Goal: Check status: Check status

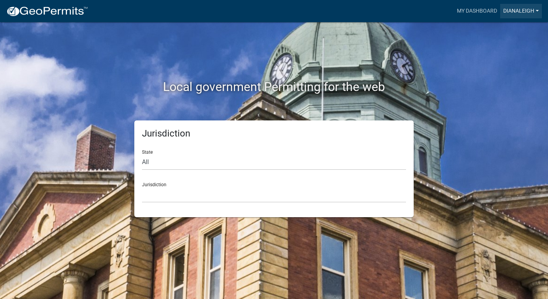
click at [514, 11] on link "dianaleigh" at bounding box center [521, 11] width 42 height 15
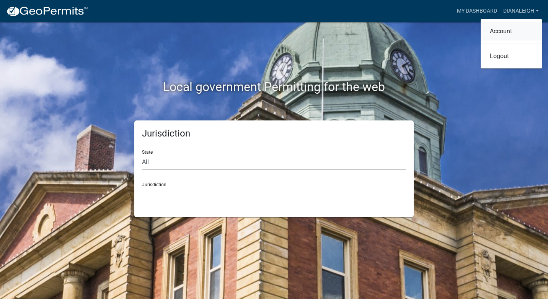
click at [493, 29] on link "Account" at bounding box center [510, 31] width 61 height 18
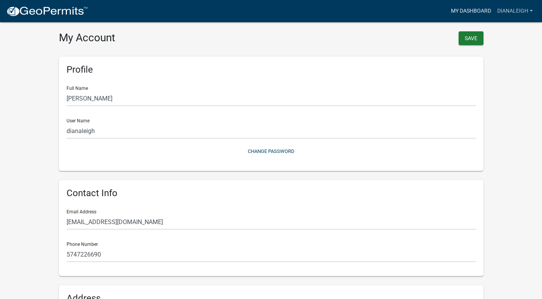
click at [467, 10] on link "My Dashboard" at bounding box center [471, 11] width 46 height 15
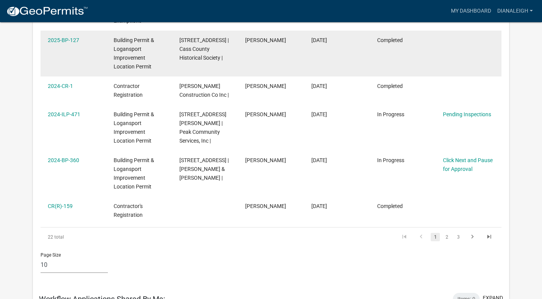
scroll to position [331, 0]
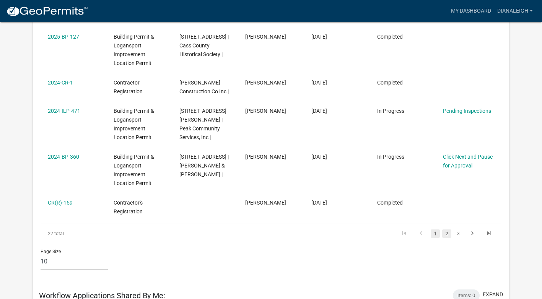
click at [447, 234] on link "2" at bounding box center [446, 233] width 9 height 8
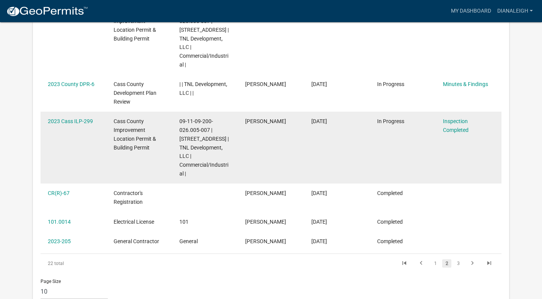
scroll to position [331, 0]
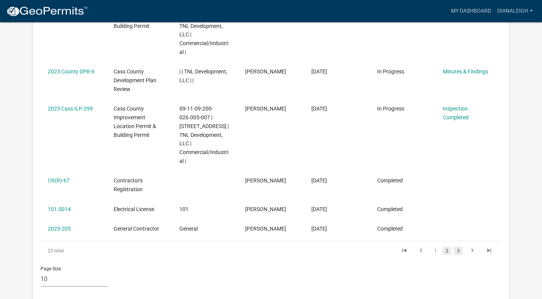
click at [459, 247] on link "3" at bounding box center [457, 251] width 9 height 8
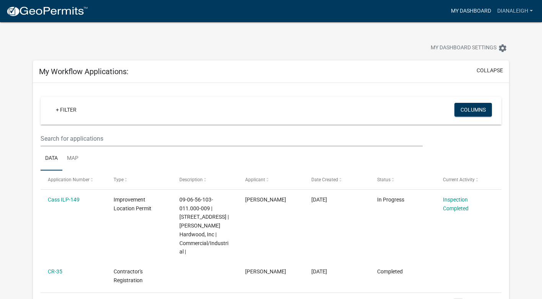
click at [466, 11] on link "My Dashboard" at bounding box center [471, 11] width 46 height 15
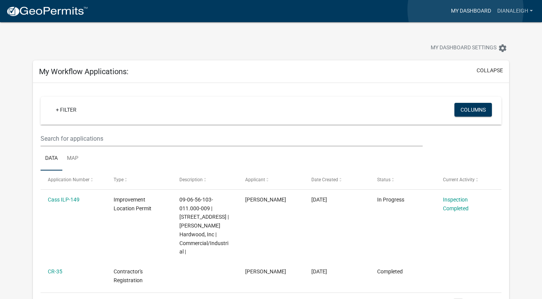
click at [465, 10] on link "My Dashboard" at bounding box center [471, 11] width 46 height 15
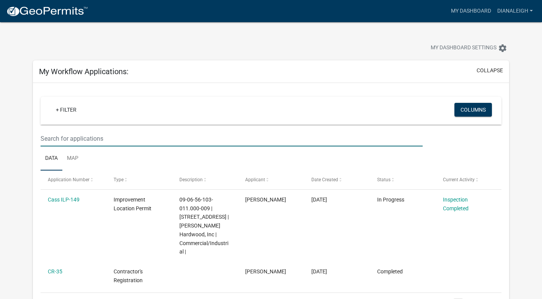
click at [92, 140] on input "text" at bounding box center [232, 139] width 382 height 16
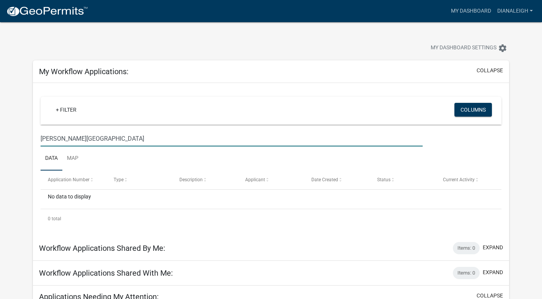
type input "[PERSON_NAME][GEOGRAPHIC_DATA]"
